Goal: Information Seeking & Learning: Learn about a topic

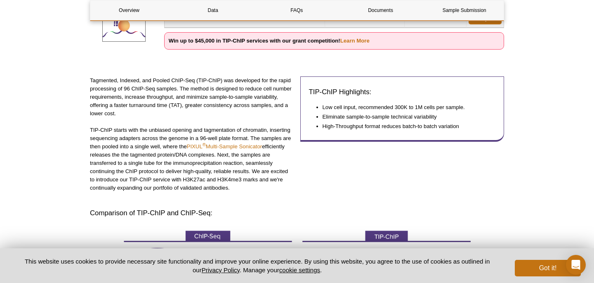
scroll to position [208, 0]
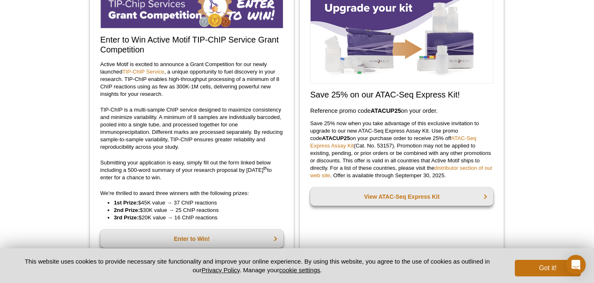
scroll to position [146, 0]
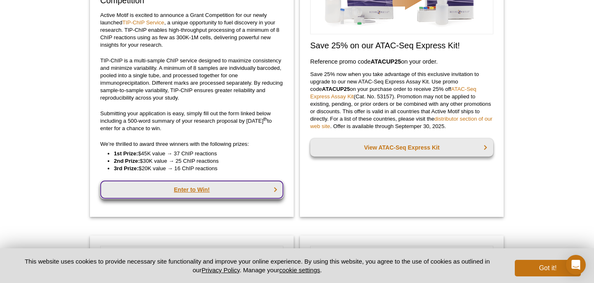
click at [203, 192] on link "Enter to Win!" at bounding box center [191, 189] width 183 height 18
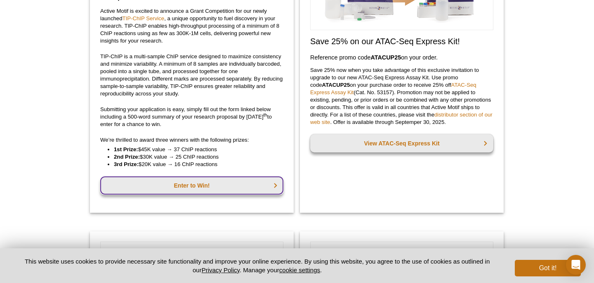
scroll to position [134, 0]
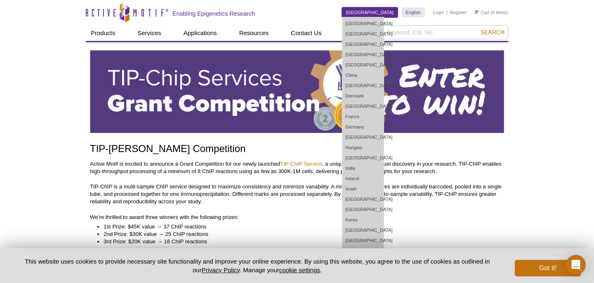
click at [382, 9] on link "[GEOGRAPHIC_DATA]" at bounding box center [370, 12] width 56 height 10
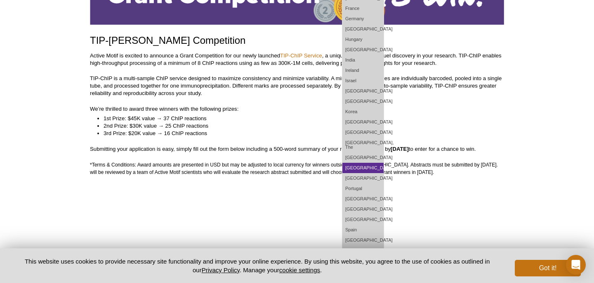
scroll to position [109, 0]
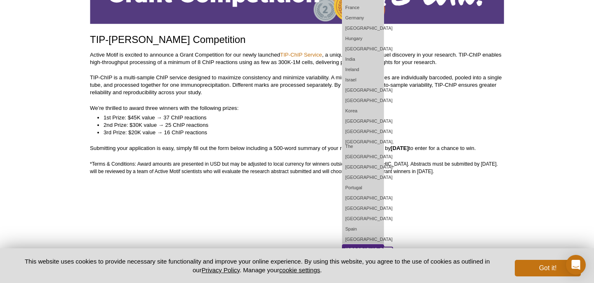
click at [375, 244] on link "[GEOGRAPHIC_DATA]" at bounding box center [363, 249] width 41 height 10
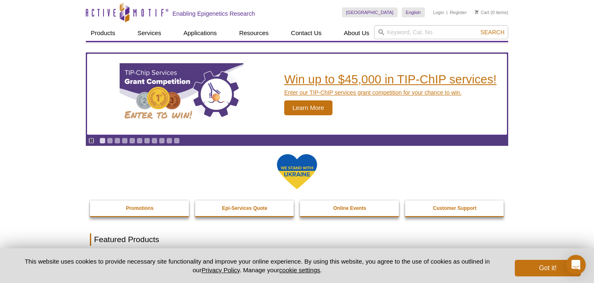
click at [306, 106] on span "Learn More" at bounding box center [308, 107] width 48 height 15
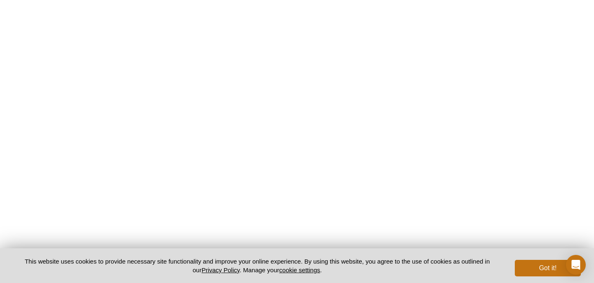
scroll to position [1932, 0]
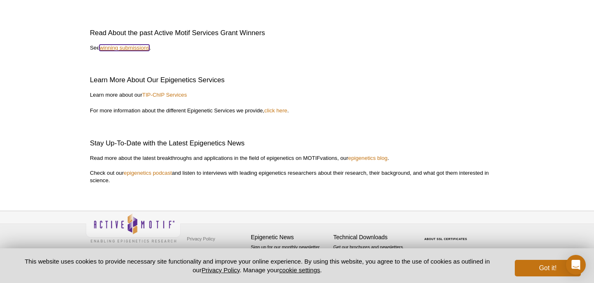
click at [126, 47] on link "winning submissions" at bounding box center [124, 48] width 50 height 6
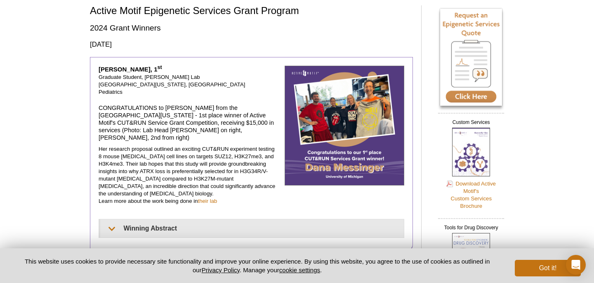
scroll to position [52, 0]
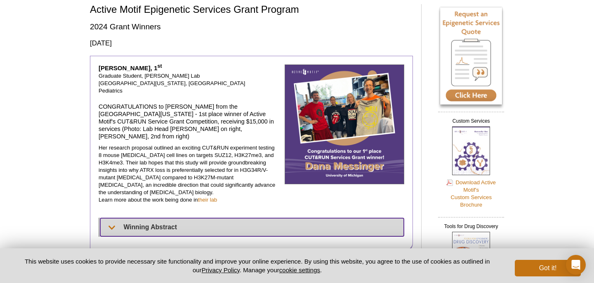
click at [106, 218] on summary "Winning Abstract" at bounding box center [252, 227] width 304 height 18
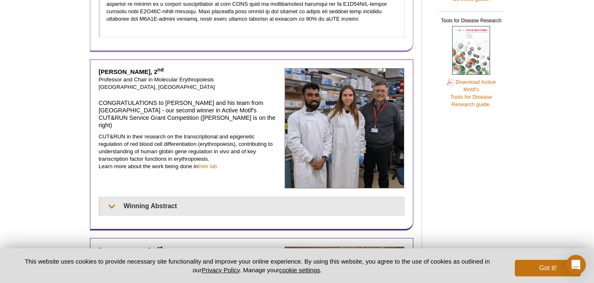
scroll to position [477, 0]
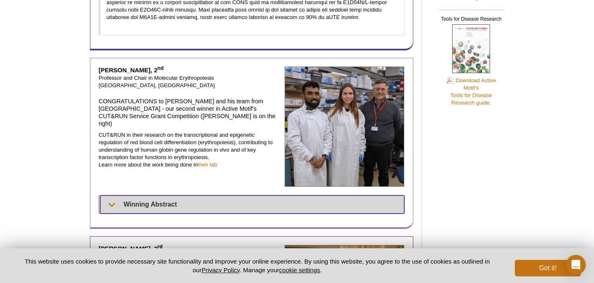
click at [109, 195] on summary "Winning Abstract" at bounding box center [252, 204] width 304 height 18
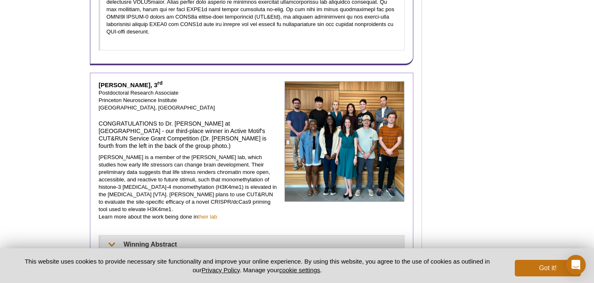
scroll to position [762, 0]
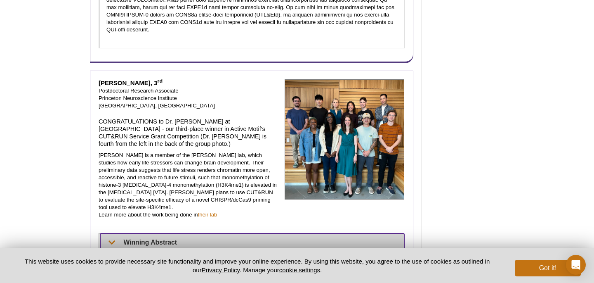
click at [167, 233] on summary "Winning Abstract" at bounding box center [252, 242] width 304 height 18
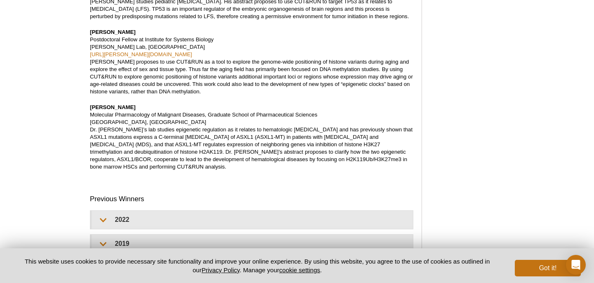
scroll to position [1444, 0]
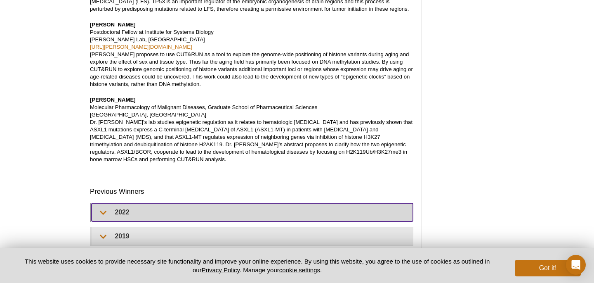
click at [147, 203] on summary "2022" at bounding box center [252, 212] width 321 height 18
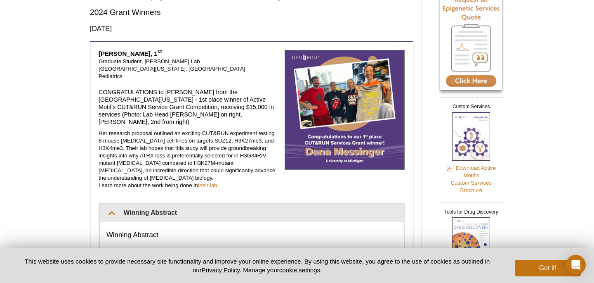
scroll to position [0, 0]
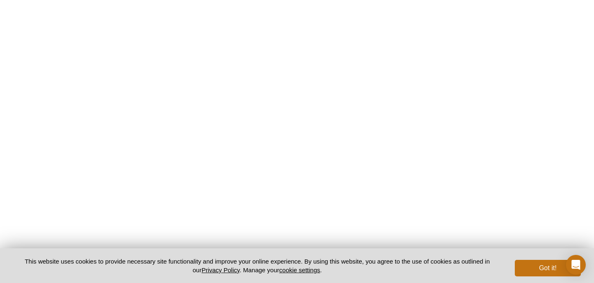
scroll to position [533, 0]
